Goal: Transaction & Acquisition: Purchase product/service

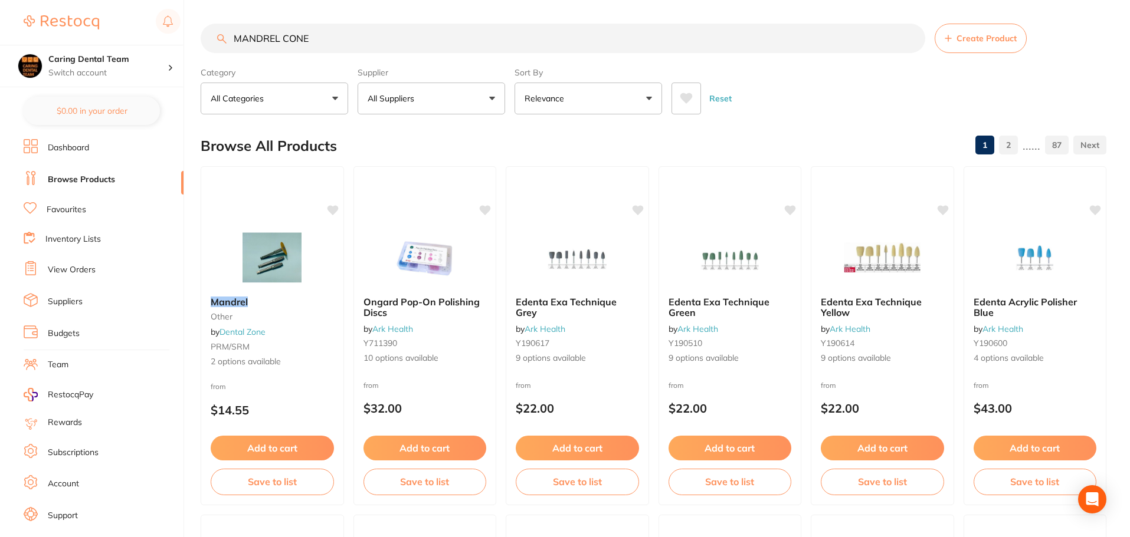
drag, startPoint x: 0, startPoint y: 0, endPoint x: 50, endPoint y: 1, distance: 50.2
click at [50, 1] on div "$0.00 Caring Dental Team Switch account Caring Dental Team $0.00 in your order …" at bounding box center [565, 268] width 1130 height 537
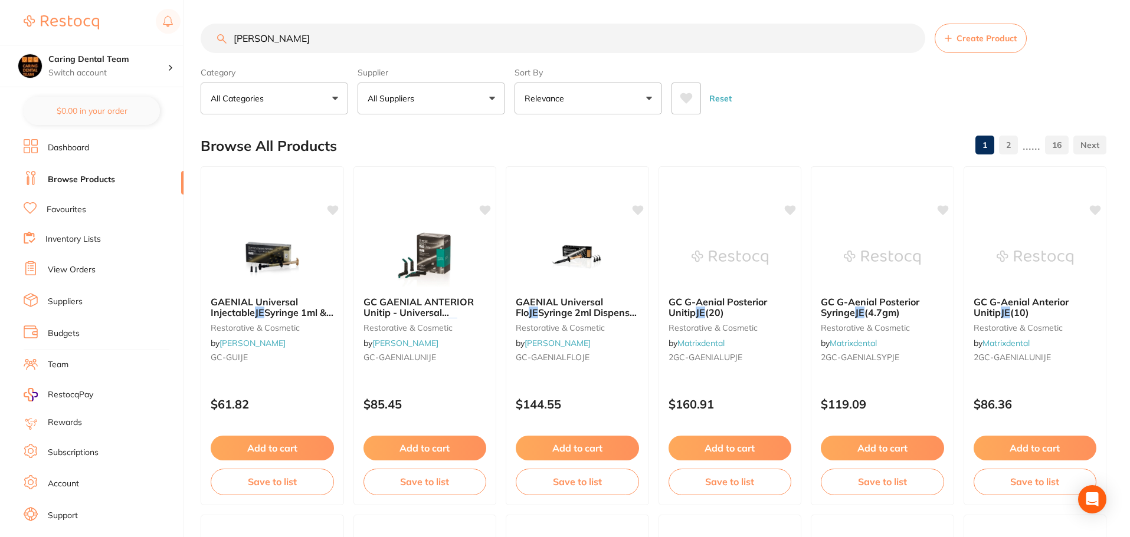
type input "[PERSON_NAME]"
drag, startPoint x: 62, startPoint y: 203, endPoint x: 68, endPoint y: 199, distance: 7.4
click at [62, 203] on li "Favourites" at bounding box center [104, 209] width 160 height 15
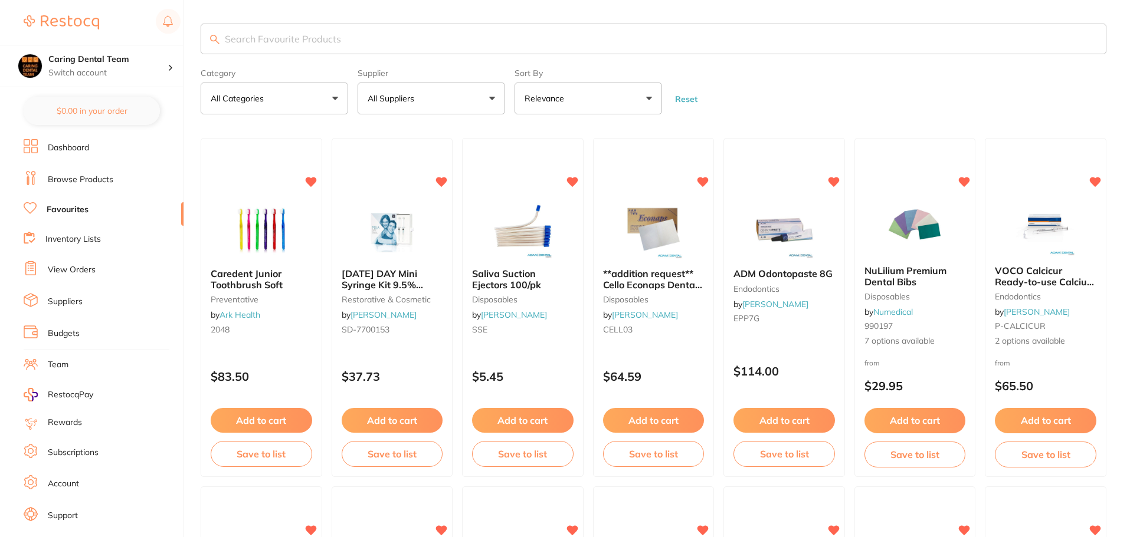
click at [290, 29] on input "search" at bounding box center [654, 39] width 906 height 31
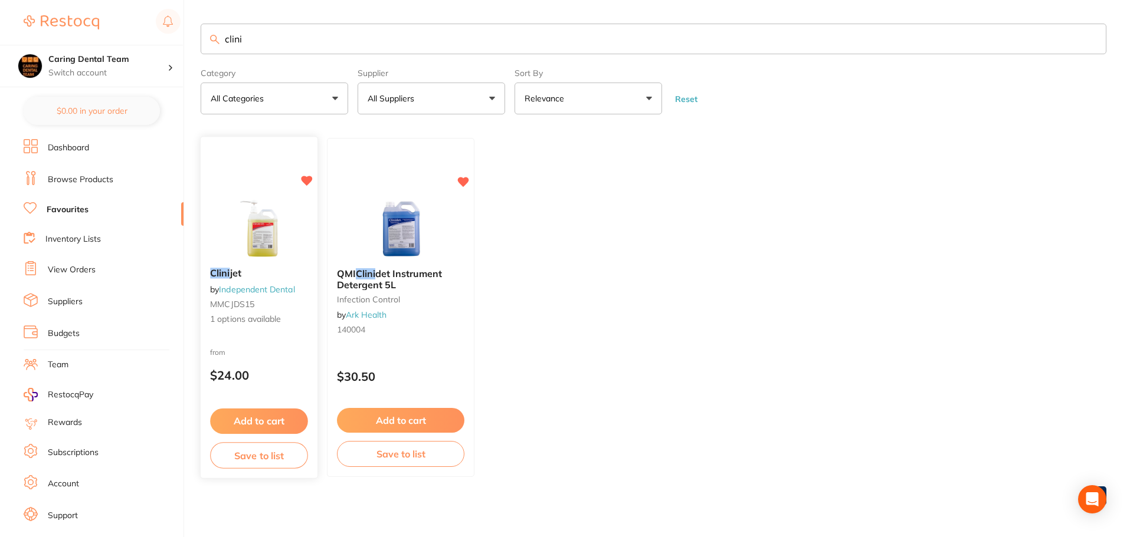
type input "clini"
click at [278, 224] on img at bounding box center [258, 229] width 77 height 60
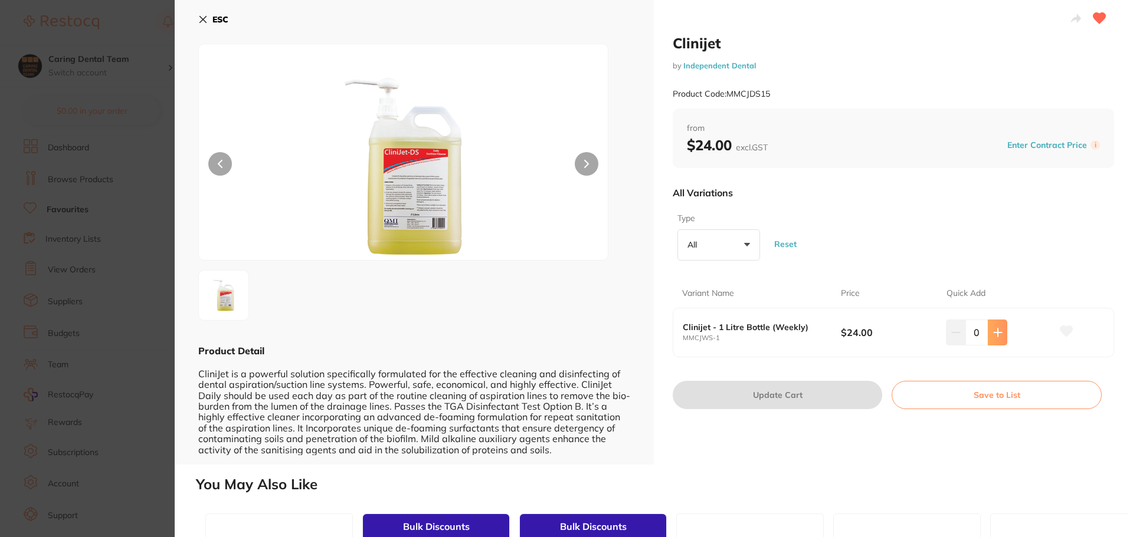
click at [990, 339] on button at bounding box center [997, 333] width 19 height 26
type input "1"
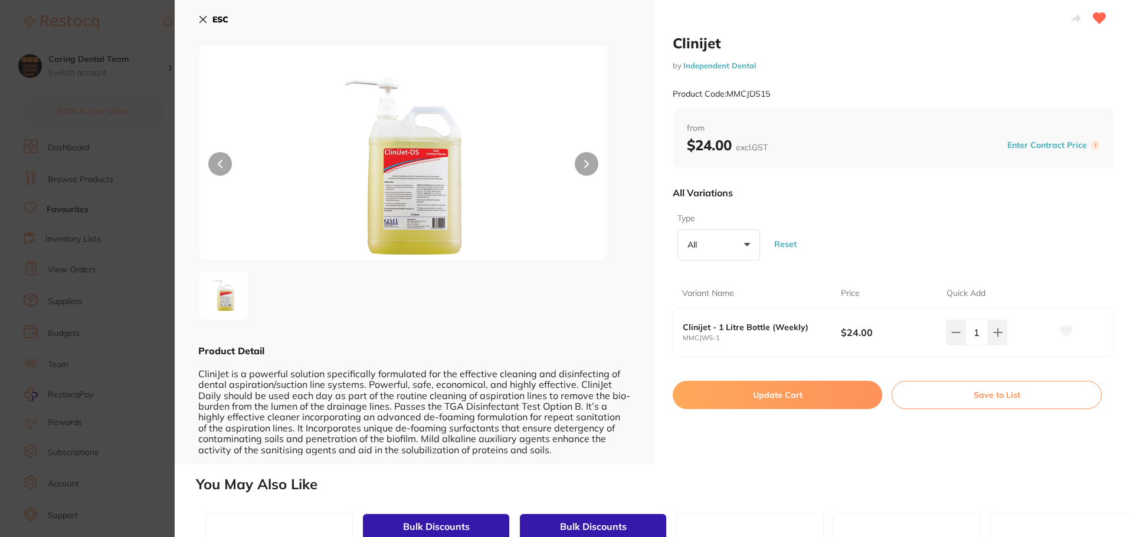
click at [797, 393] on button "Update Cart" at bounding box center [777, 395] width 209 height 28
checkbox input "false"
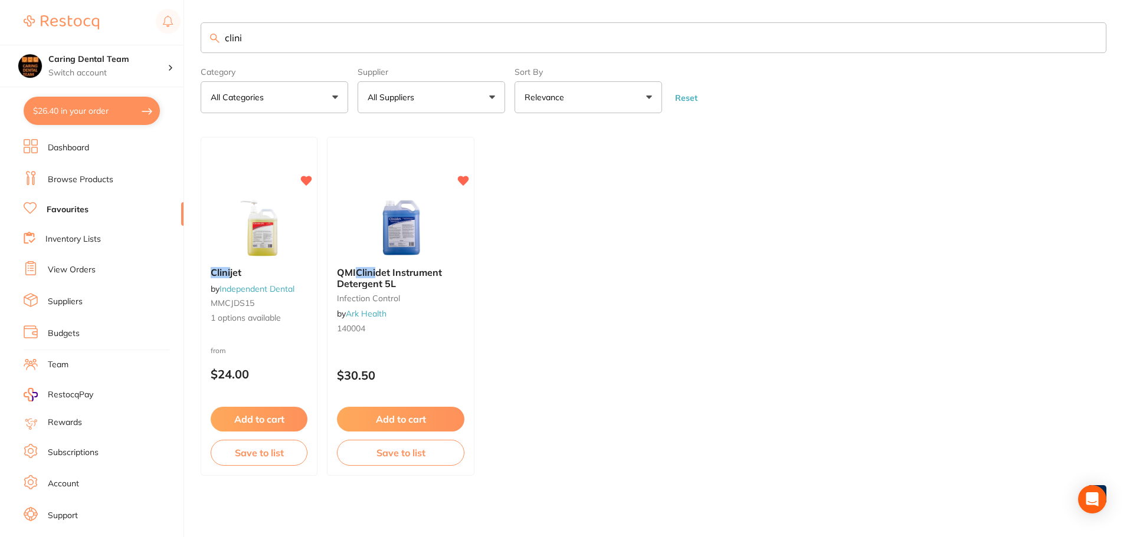
click at [324, 33] on input "clini" at bounding box center [654, 37] width 906 height 31
type input "c"
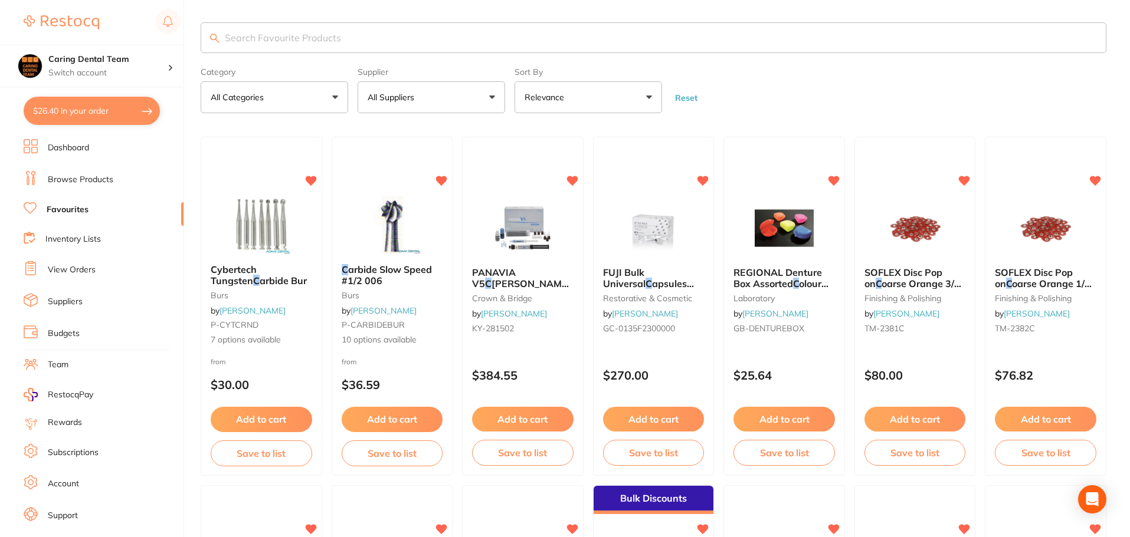
click at [136, 107] on button "$26.40 in your order" at bounding box center [92, 111] width 136 height 28
checkbox input "true"
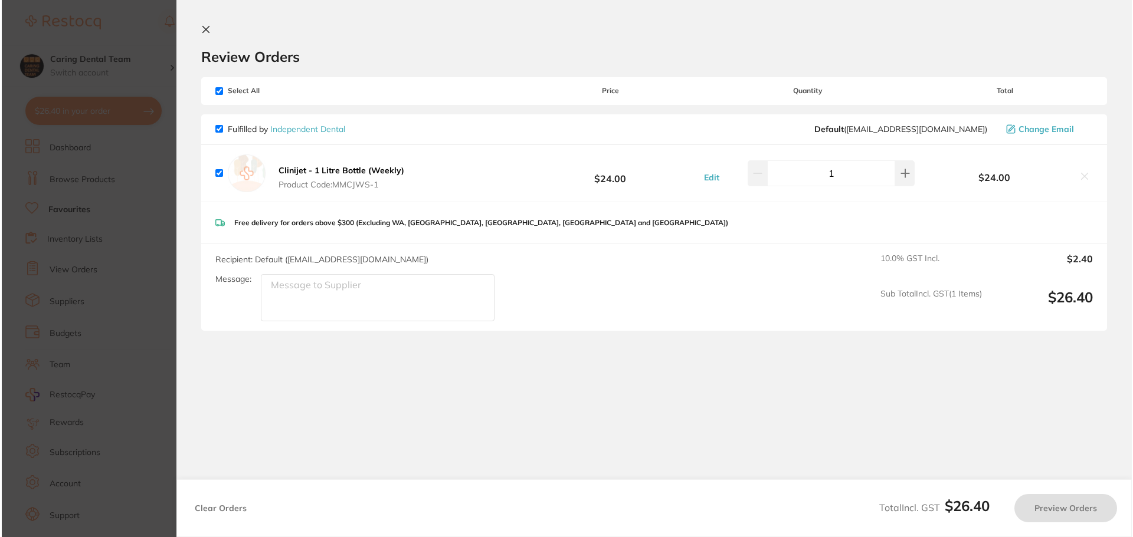
scroll to position [0, 0]
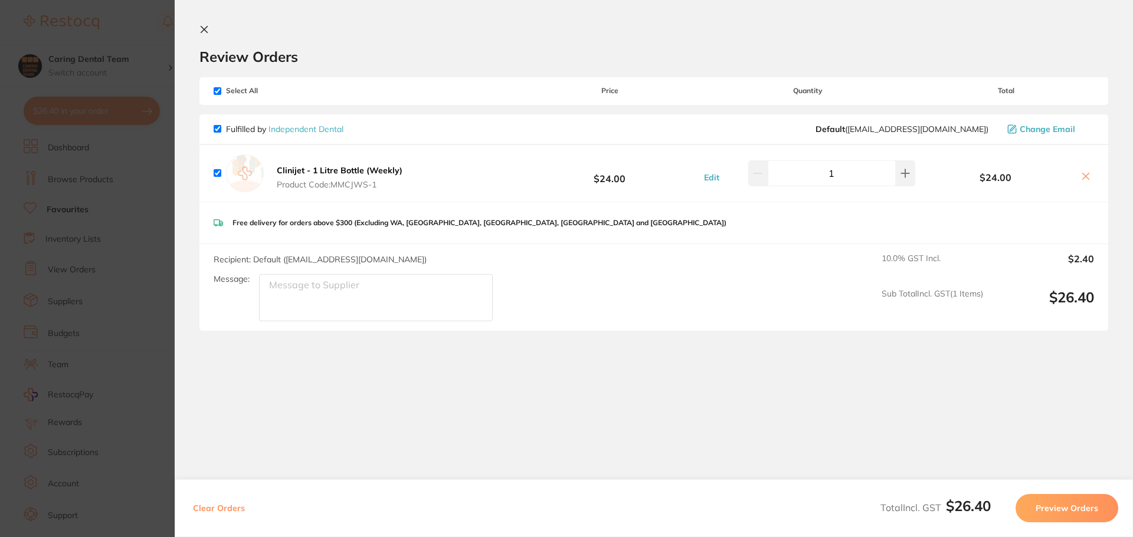
click at [1047, 509] on button "Preview Orders" at bounding box center [1066, 508] width 103 height 28
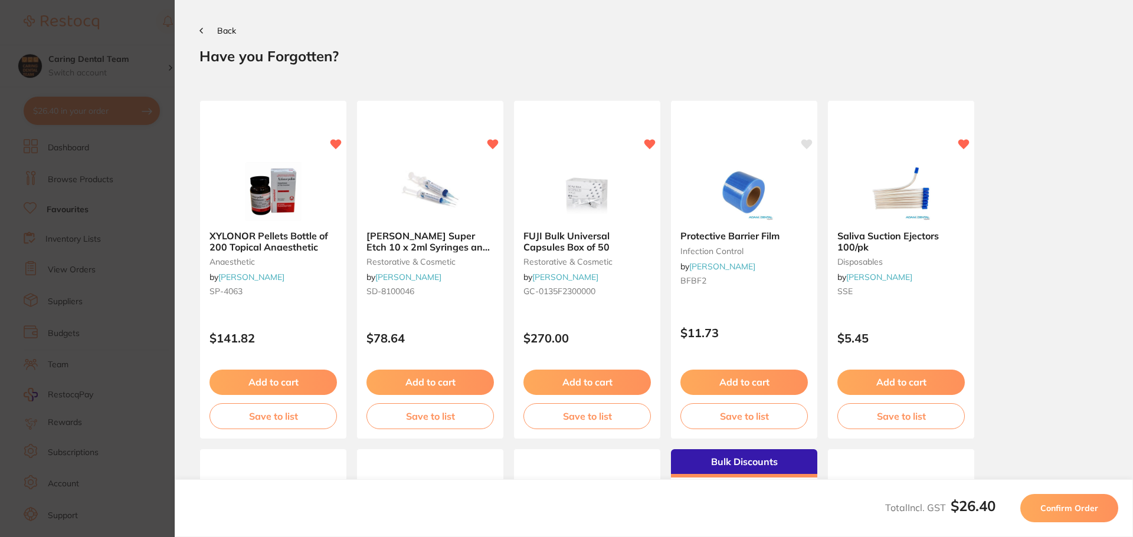
click at [1074, 509] on span "Confirm Order" at bounding box center [1069, 508] width 58 height 11
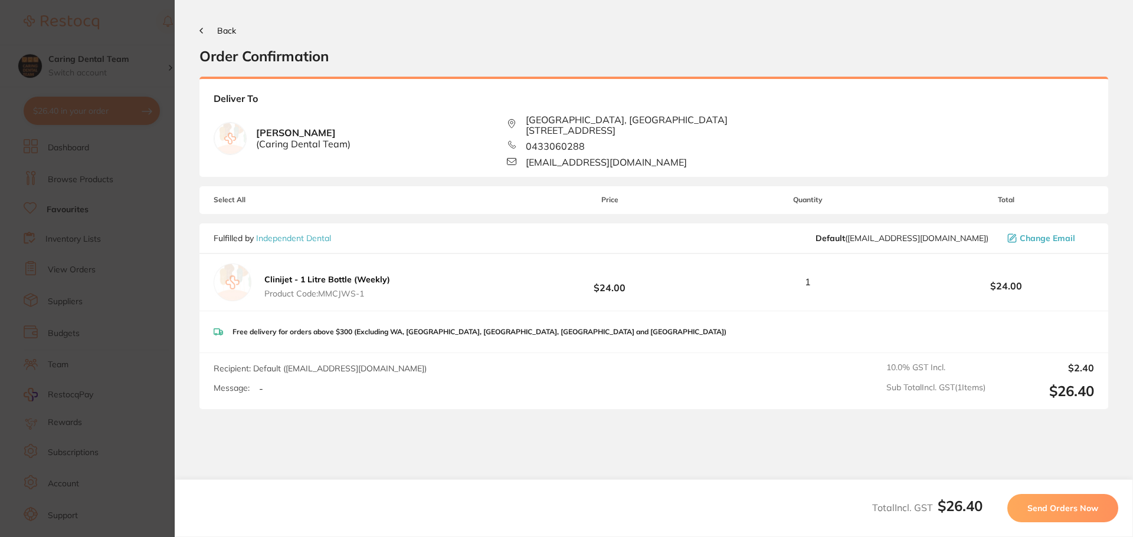
click at [1074, 498] on button "Send Orders Now" at bounding box center [1062, 508] width 111 height 28
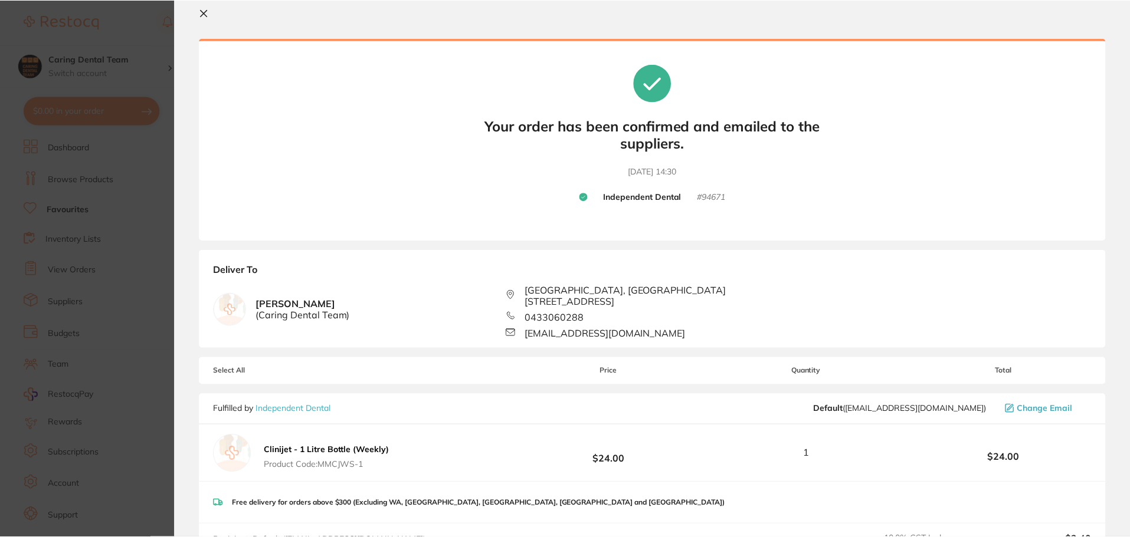
scroll to position [9, 0]
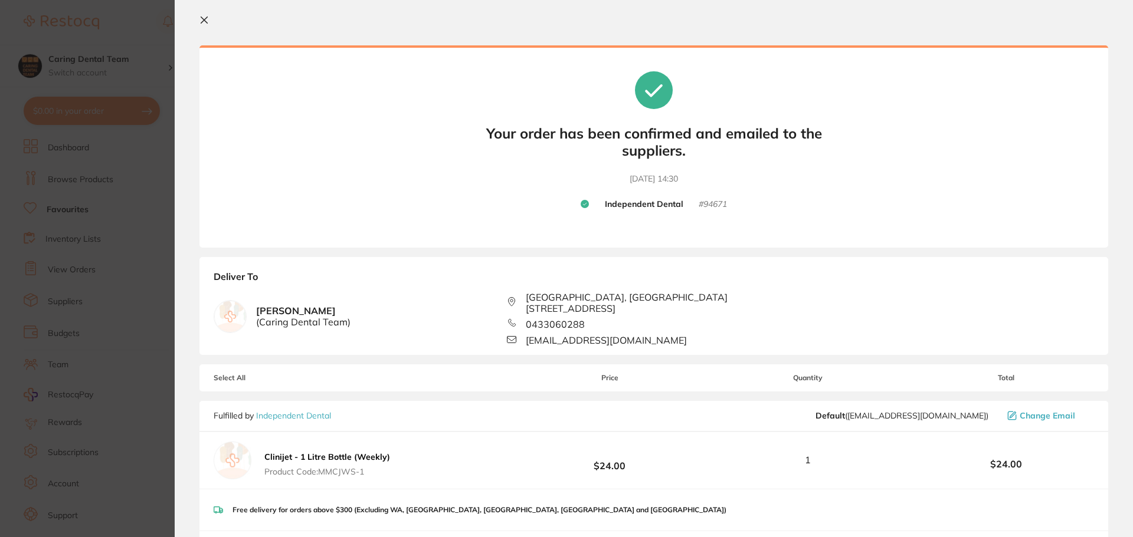
click at [202, 21] on icon at bounding box center [203, 19] width 9 height 9
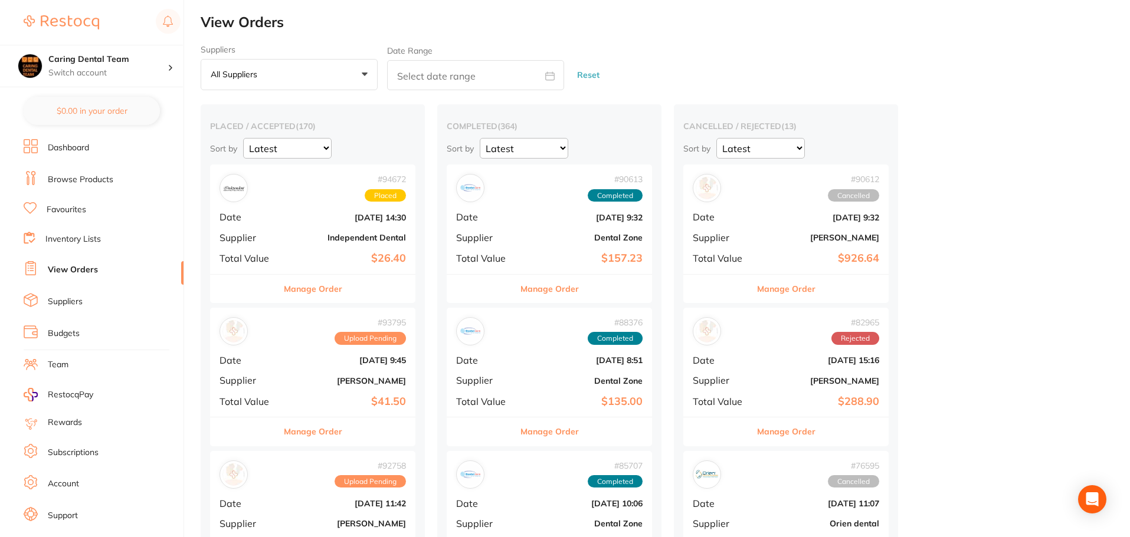
click at [314, 237] on b "Independent Dental" at bounding box center [347, 237] width 118 height 9
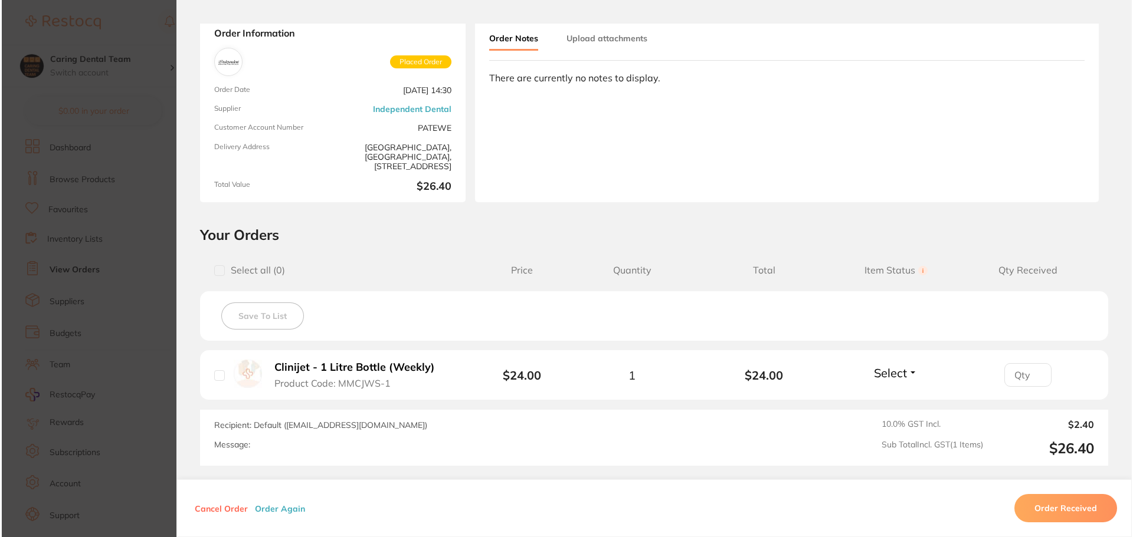
scroll to position [168, 0]
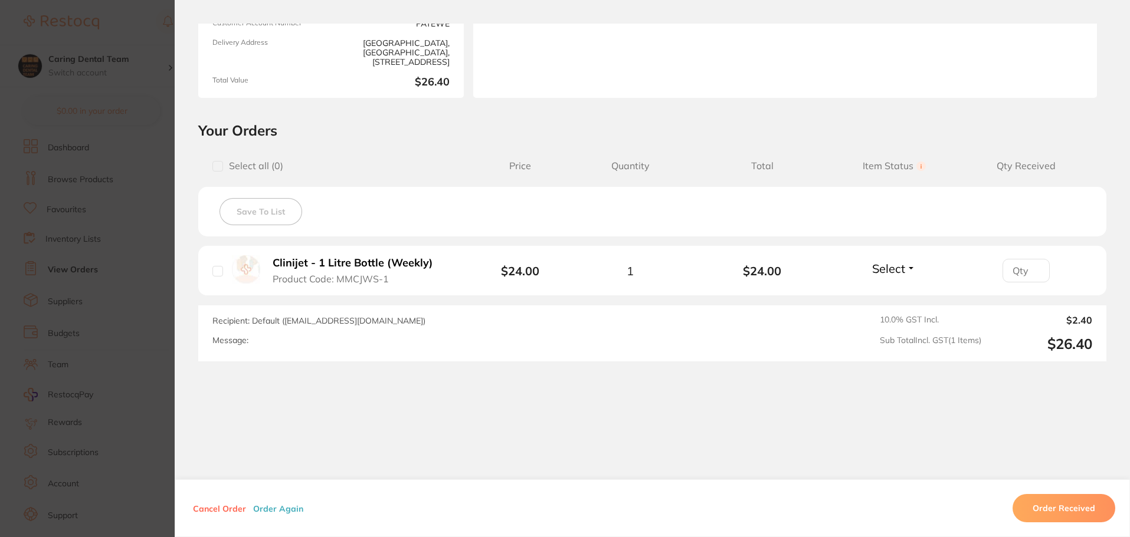
click at [153, 58] on section "Order ID: Restocq- 94672 Order Information Placed Order Order Date [DATE] 14:30…" at bounding box center [565, 268] width 1130 height 537
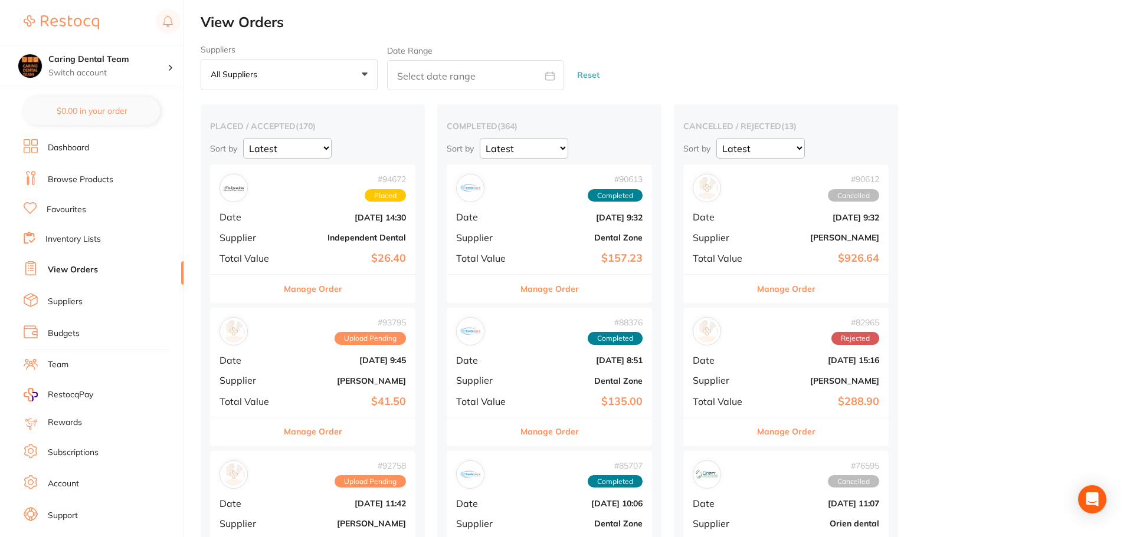
click at [80, 215] on link "Favourites" at bounding box center [67, 210] width 40 height 12
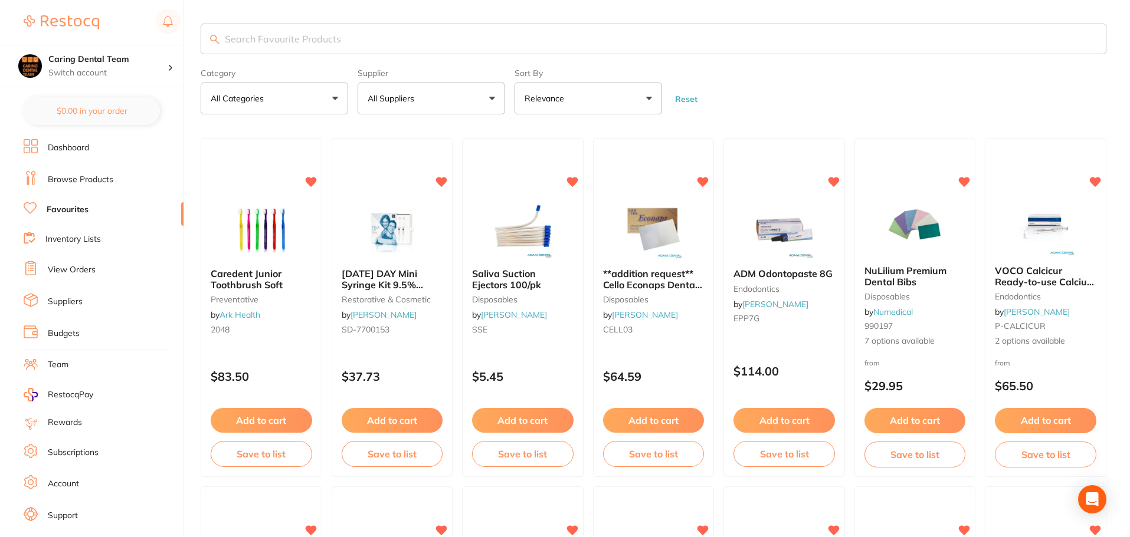
click at [418, 53] on input "search" at bounding box center [654, 39] width 906 height 31
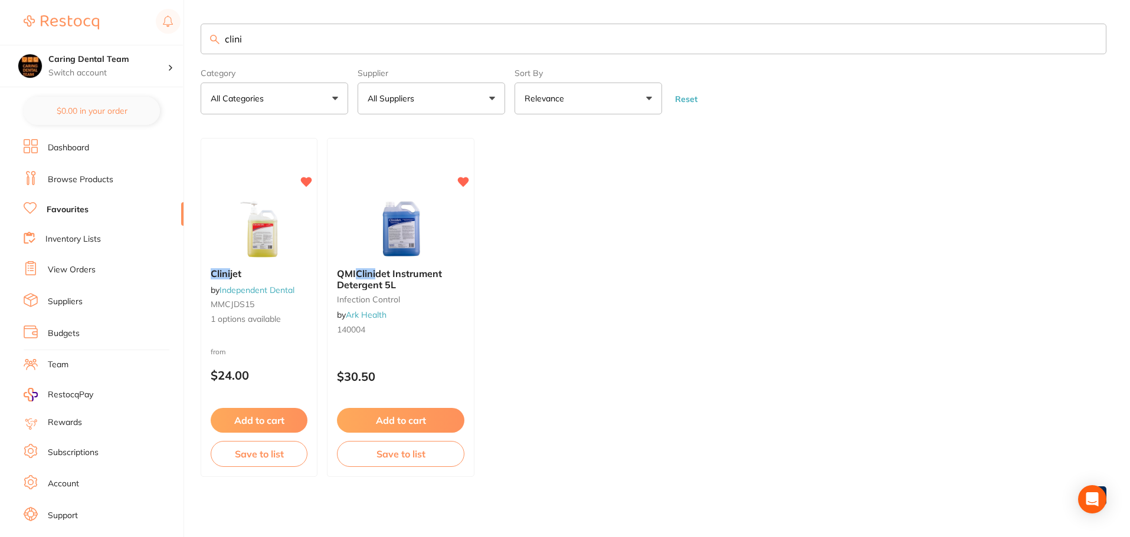
click at [274, 242] on img at bounding box center [259, 229] width 77 height 59
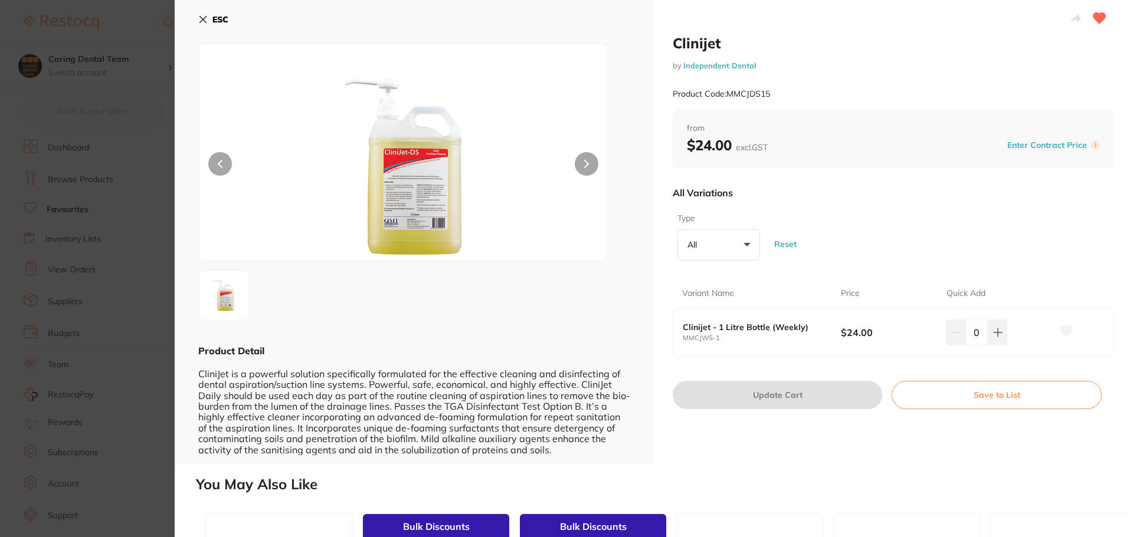
scroll to position [1, 0]
click at [97, 249] on section "Clinijet by Independent Dental Product Code: MMCJDS15 ESC Product Detail CliniJ…" at bounding box center [566, 268] width 1133 height 537
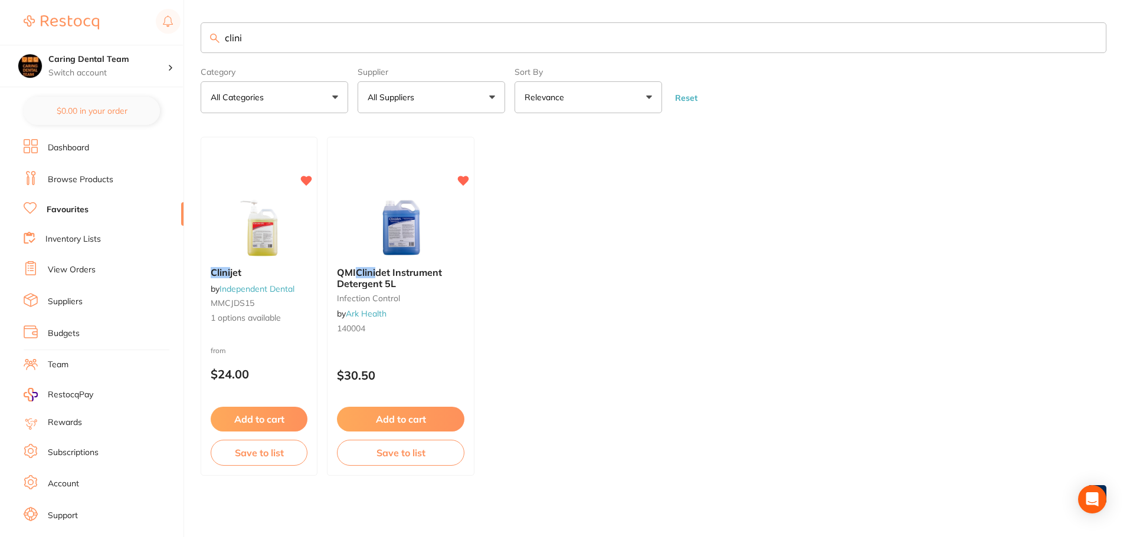
scroll to position [1, 0]
drag, startPoint x: 319, startPoint y: 41, endPoint x: 213, endPoint y: 49, distance: 106.5
click at [213, 49] on input "clini" at bounding box center [654, 37] width 906 height 31
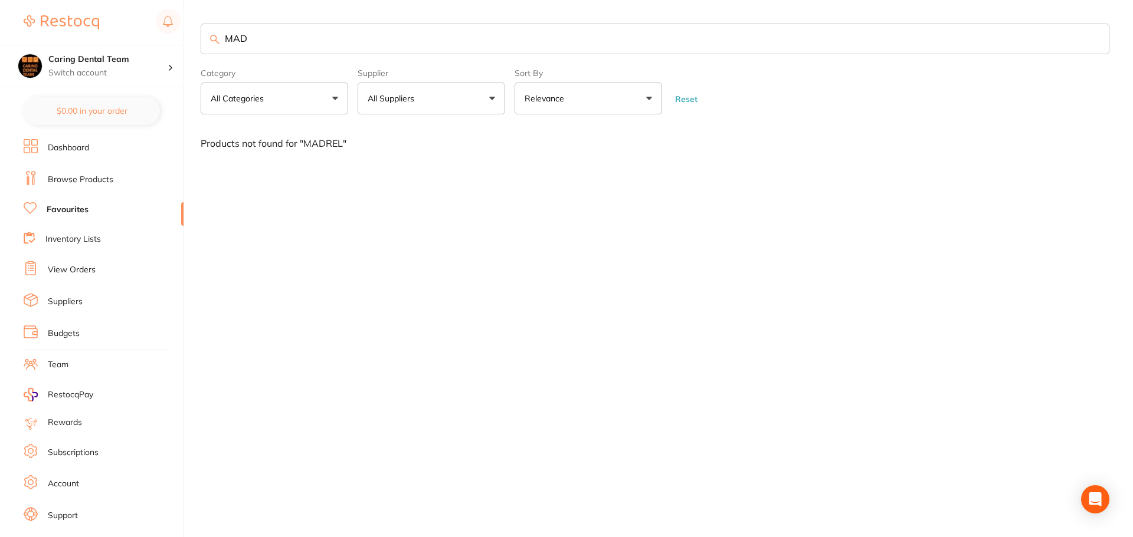
type input "MAD"
click at [71, 175] on link "Browse Products" at bounding box center [80, 180] width 65 height 12
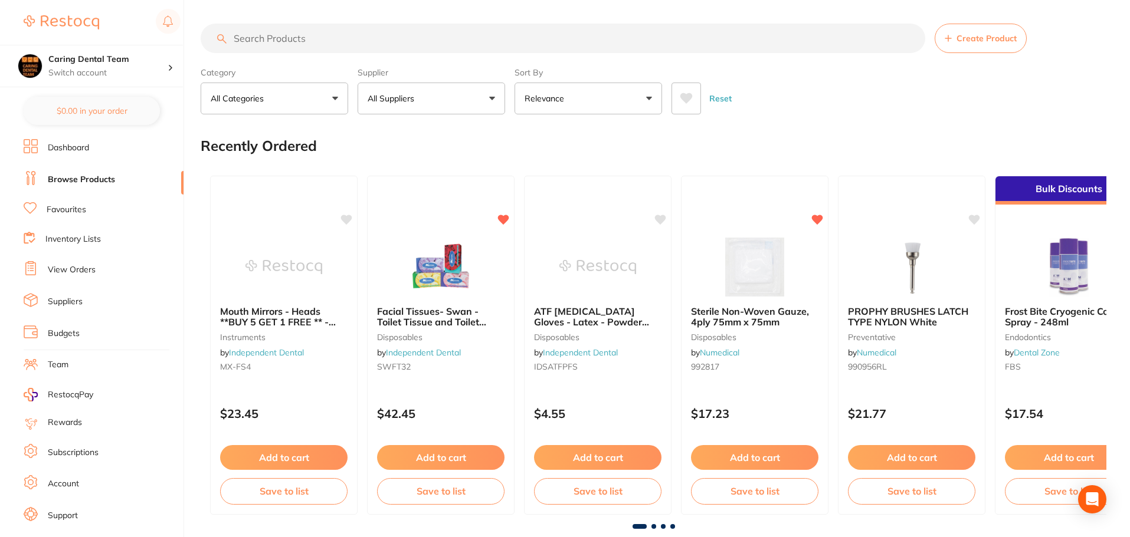
click at [248, 35] on input "search" at bounding box center [563, 39] width 725 height 30
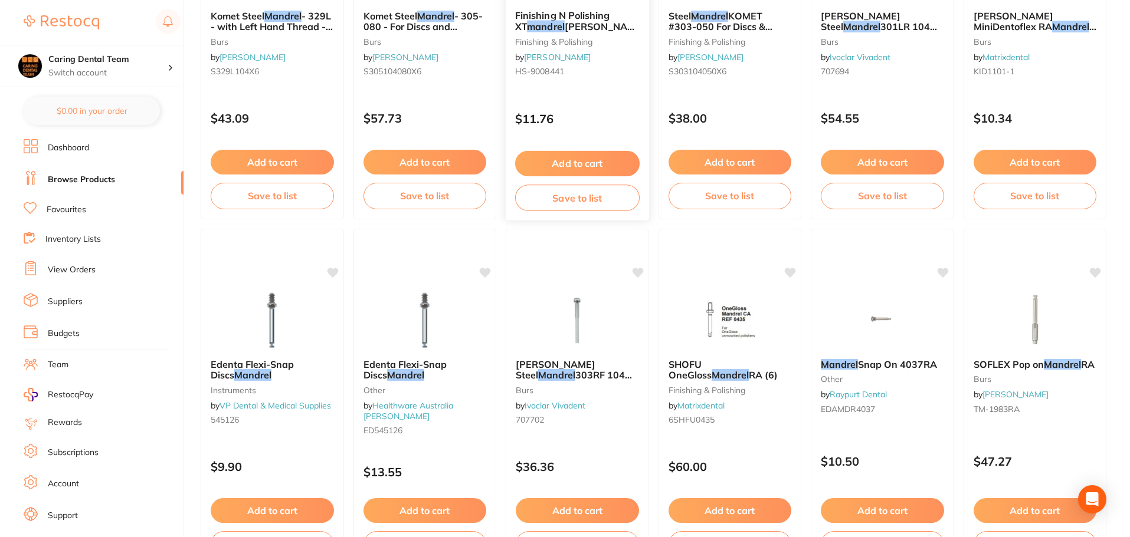
scroll to position [2819, 0]
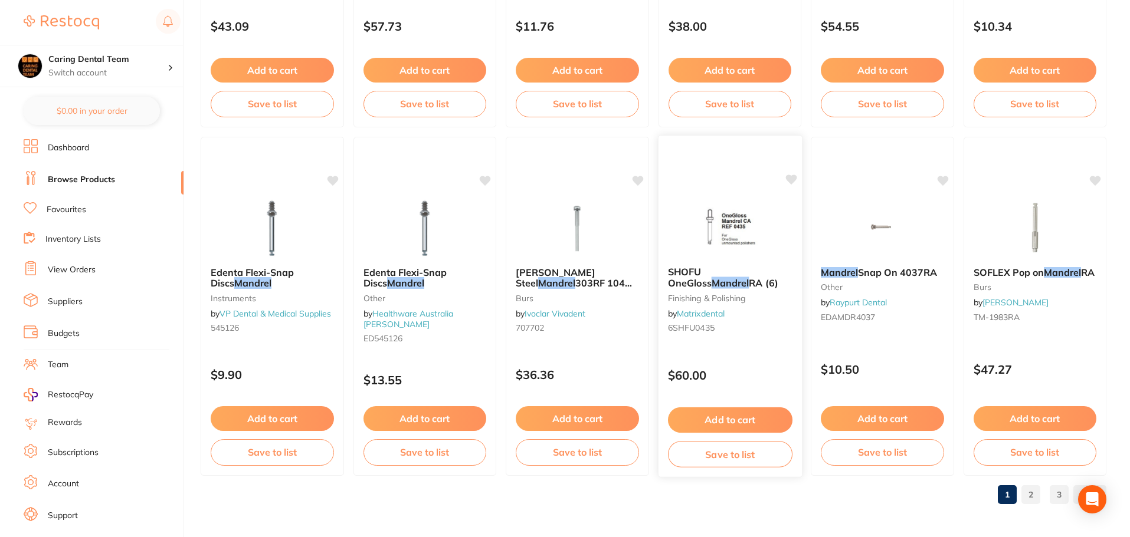
type input "MANDREL"
click at [771, 359] on div "$60.00" at bounding box center [729, 373] width 143 height 32
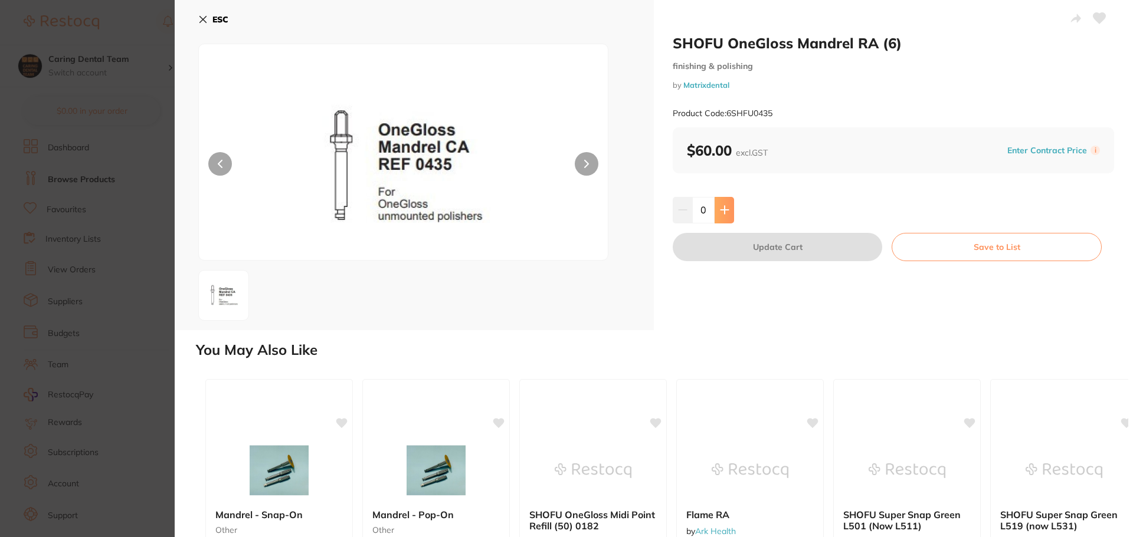
click at [724, 200] on button at bounding box center [723, 210] width 19 height 26
type input "1"
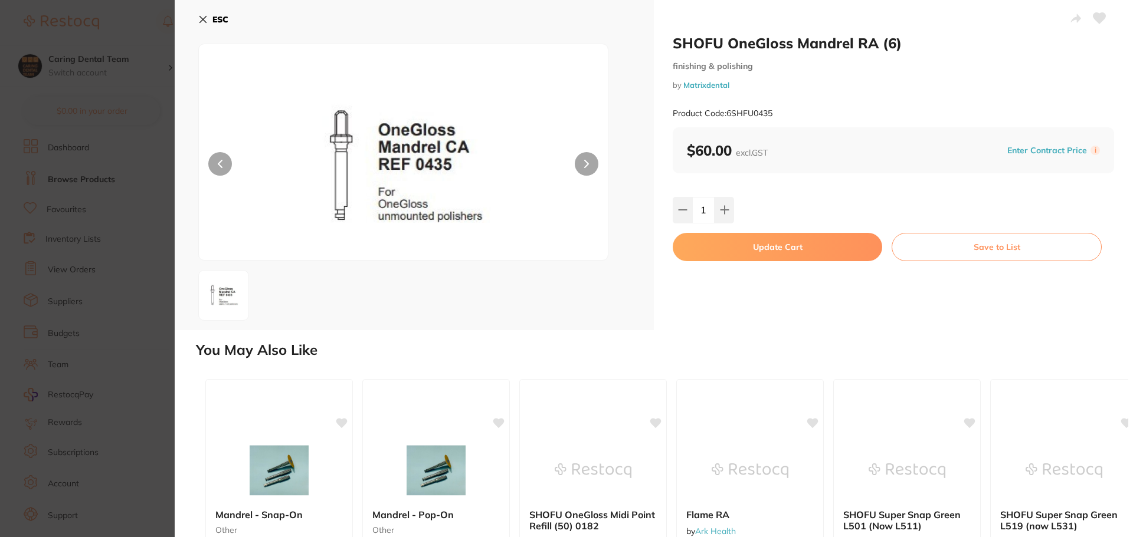
click at [1094, 17] on icon at bounding box center [1099, 18] width 12 height 11
click at [769, 244] on button "Update Cart" at bounding box center [777, 247] width 209 height 28
checkbox input "false"
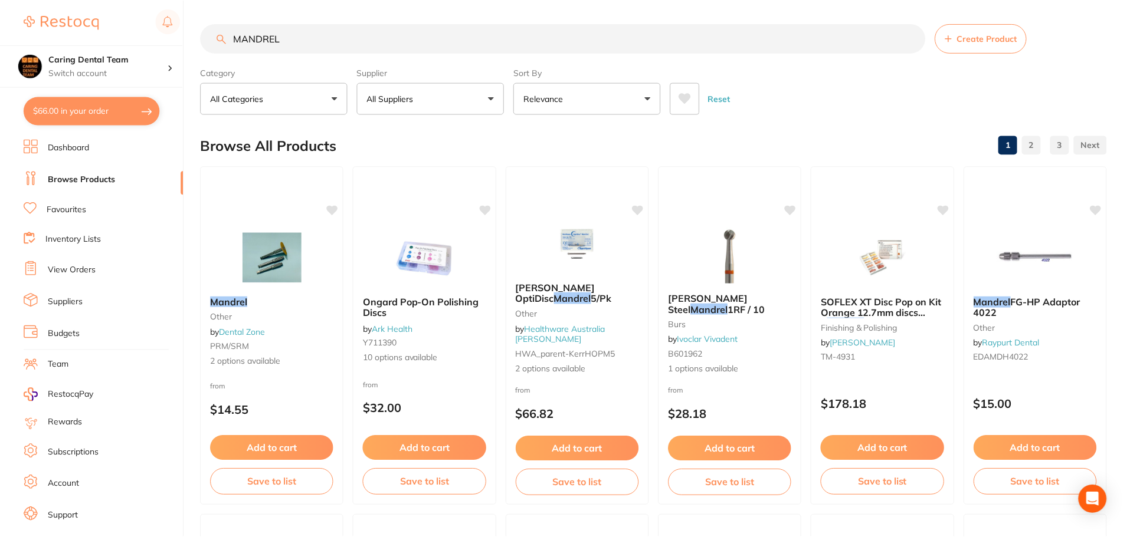
scroll to position [2819, 0]
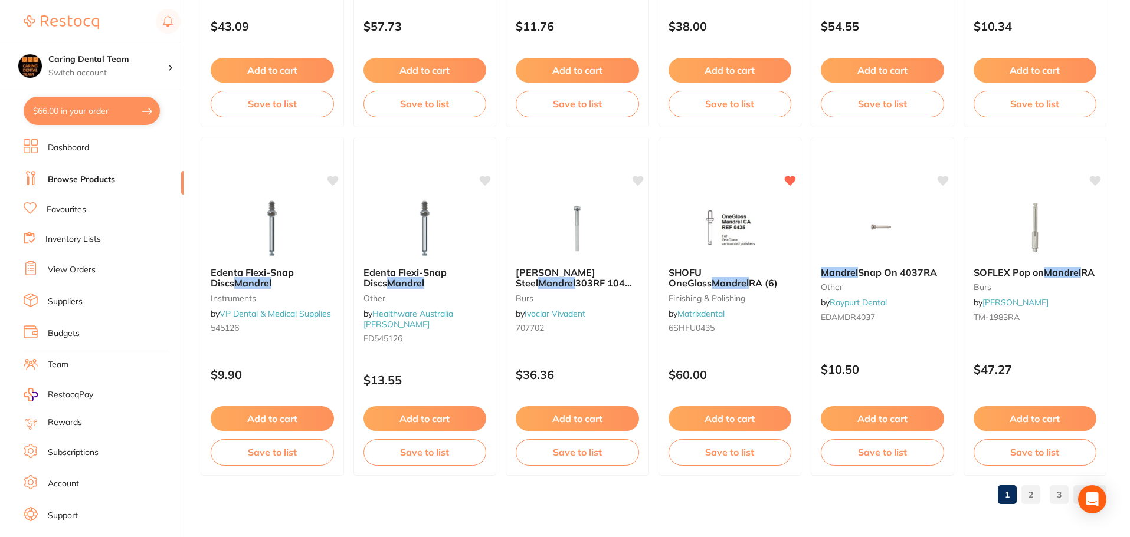
click at [1040, 499] on link "2" at bounding box center [1030, 495] width 19 height 24
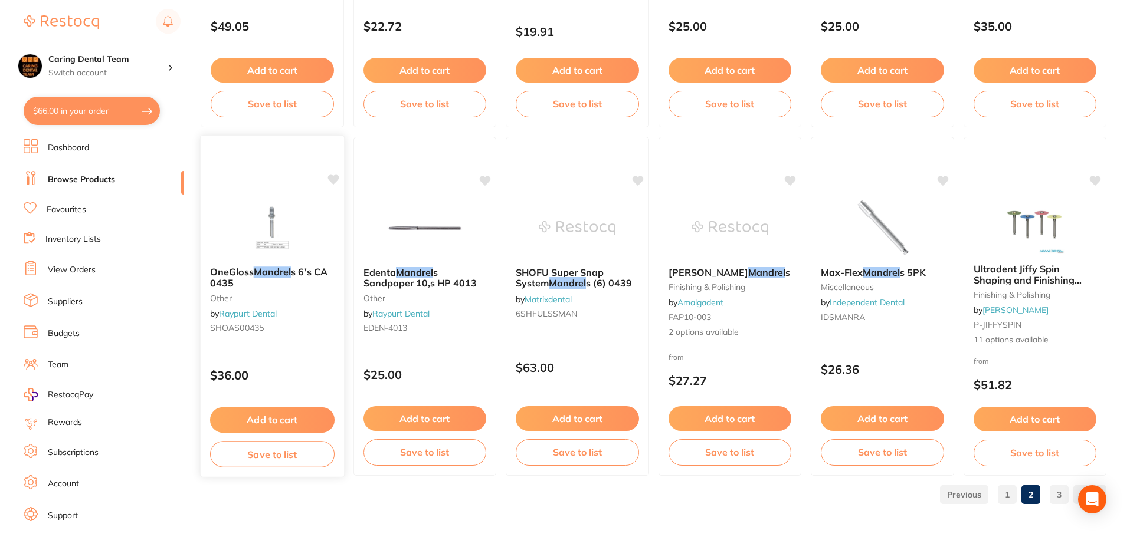
click at [310, 317] on div "OneGloss [PERSON_NAME] s 6's CA 0435 other by Raypurt Dental SHOAS00435" at bounding box center [272, 302] width 143 height 90
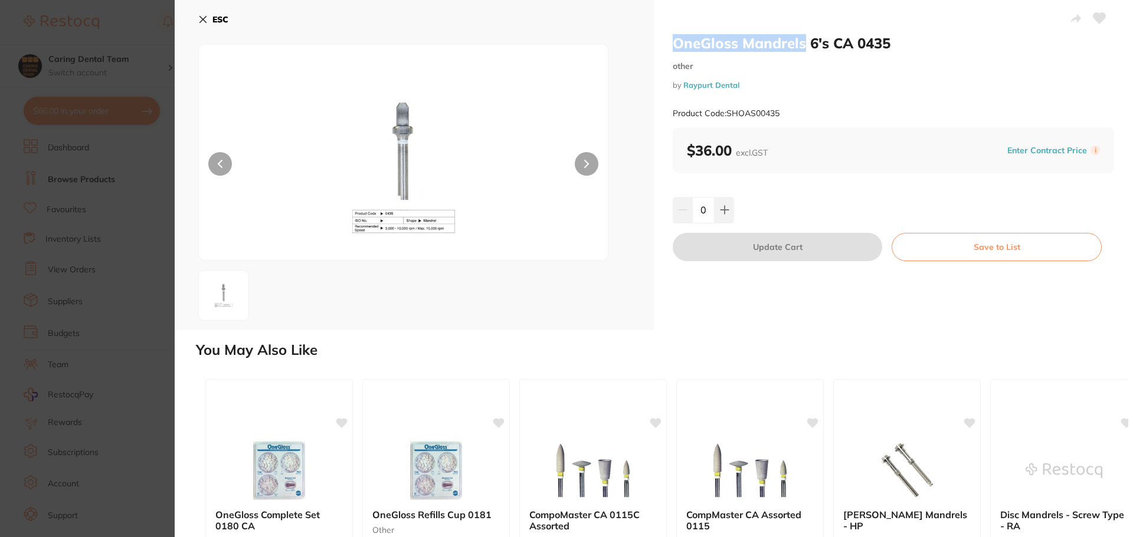
drag, startPoint x: 802, startPoint y: 44, endPoint x: 663, endPoint y: 42, distance: 139.3
click at [663, 42] on div "OneGloss Mandrels 6's CA 0435 other by Raypurt Dental Product Code: SHOAS00435 …" at bounding box center [893, 165] width 479 height 330
copy h2 "OneGloss Mandrels"
click at [109, 152] on section "OneGloss Mandrels 6's CA 0435 other by Raypurt Dental Product Code: SHOAS00435 …" at bounding box center [566, 268] width 1133 height 537
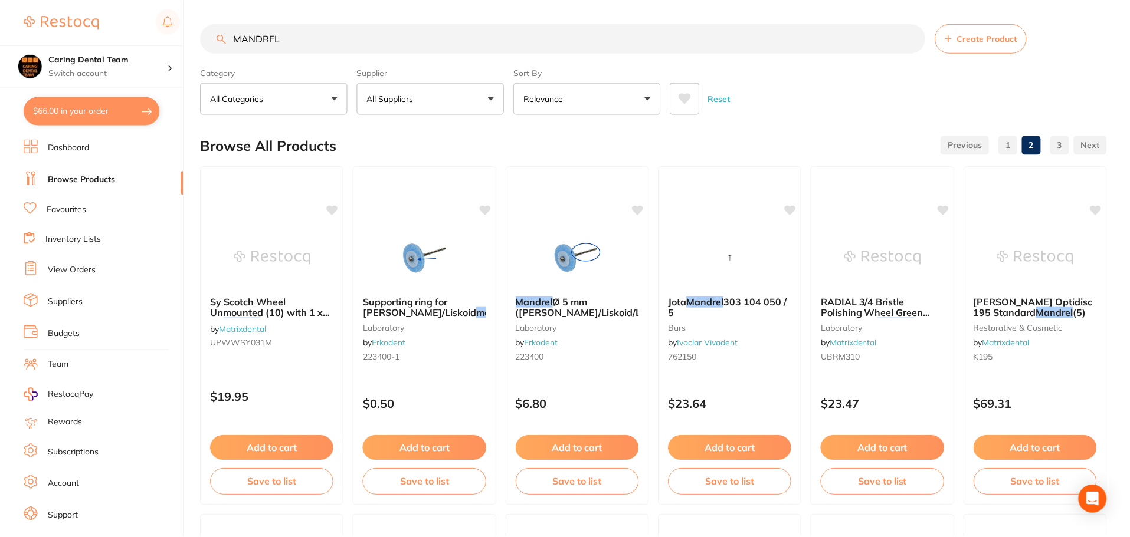
scroll to position [2819, 0]
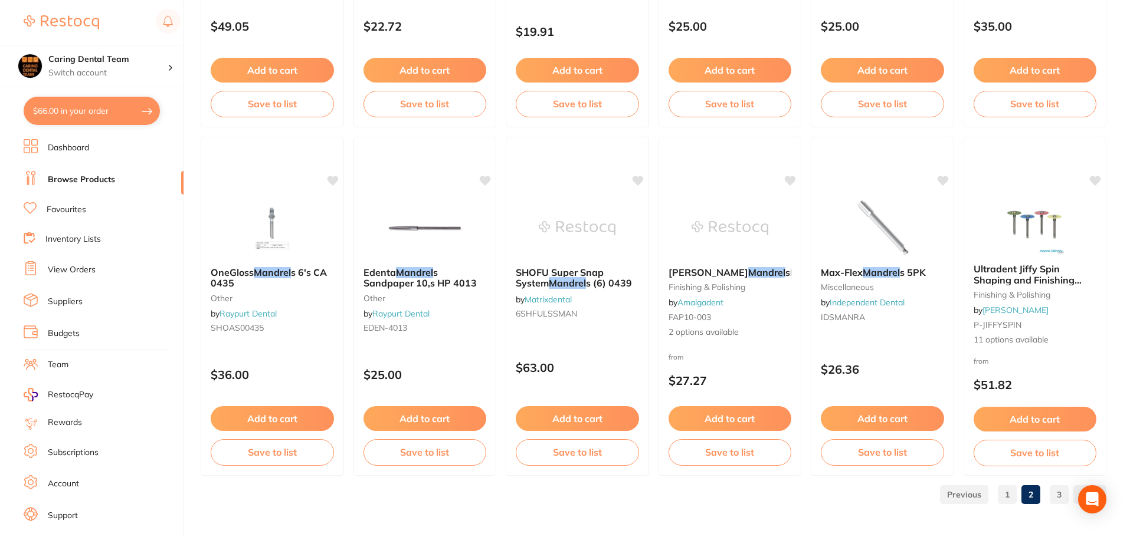
click at [93, 167] on ul "Dashboard Browse Products Favourites Inventory Lists View Orders Suppliers Budg…" at bounding box center [104, 342] width 160 height 407
click at [83, 182] on link "Browse Products" at bounding box center [81, 180] width 67 height 12
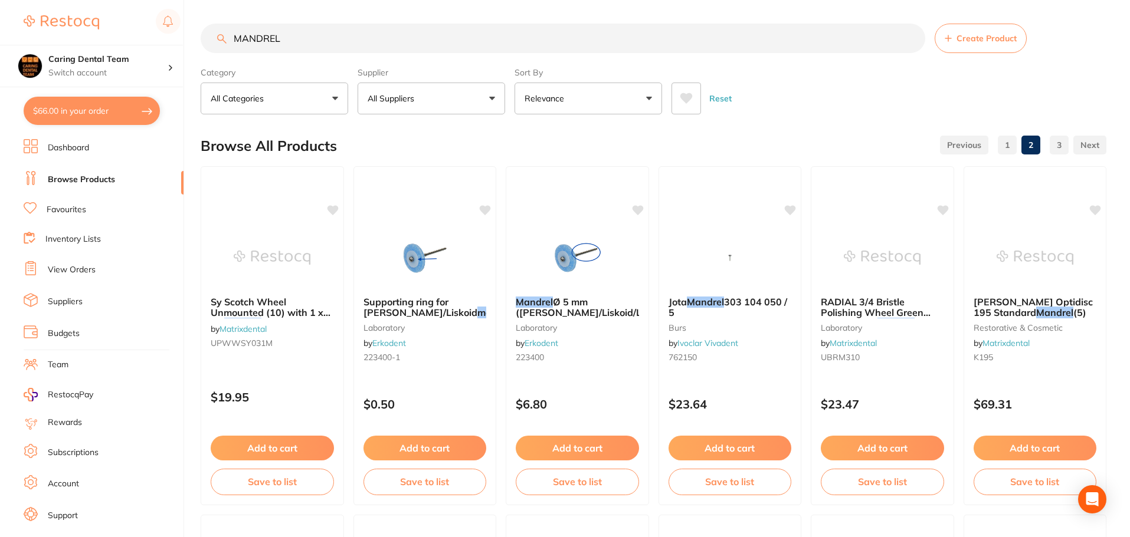
drag, startPoint x: 310, startPoint y: 44, endPoint x: 202, endPoint y: 38, distance: 108.7
click at [202, 38] on input "MANDREL" at bounding box center [563, 39] width 725 height 30
paste input "OneGloss Mandrels"
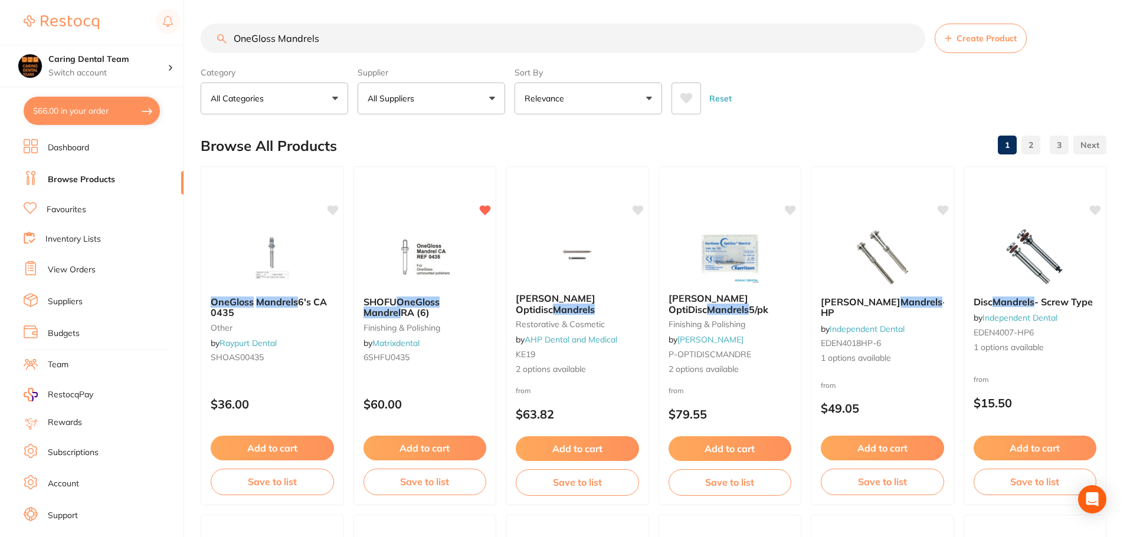
type input "OneGloss Mandrels"
